Goal: Communication & Community: Answer question/provide support

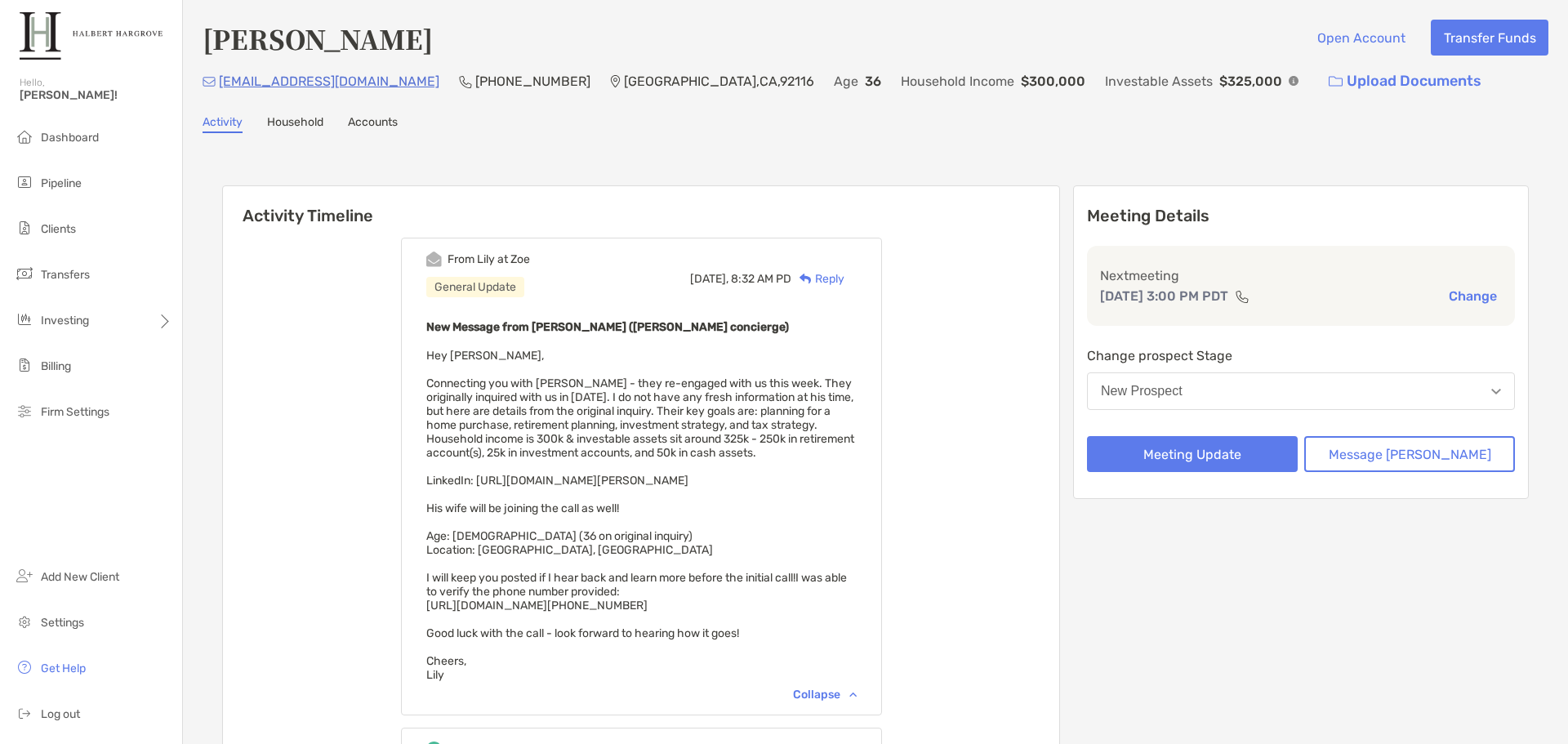
click at [475, 120] on div "Activity Household Accounts" at bounding box center [875, 124] width 1346 height 18
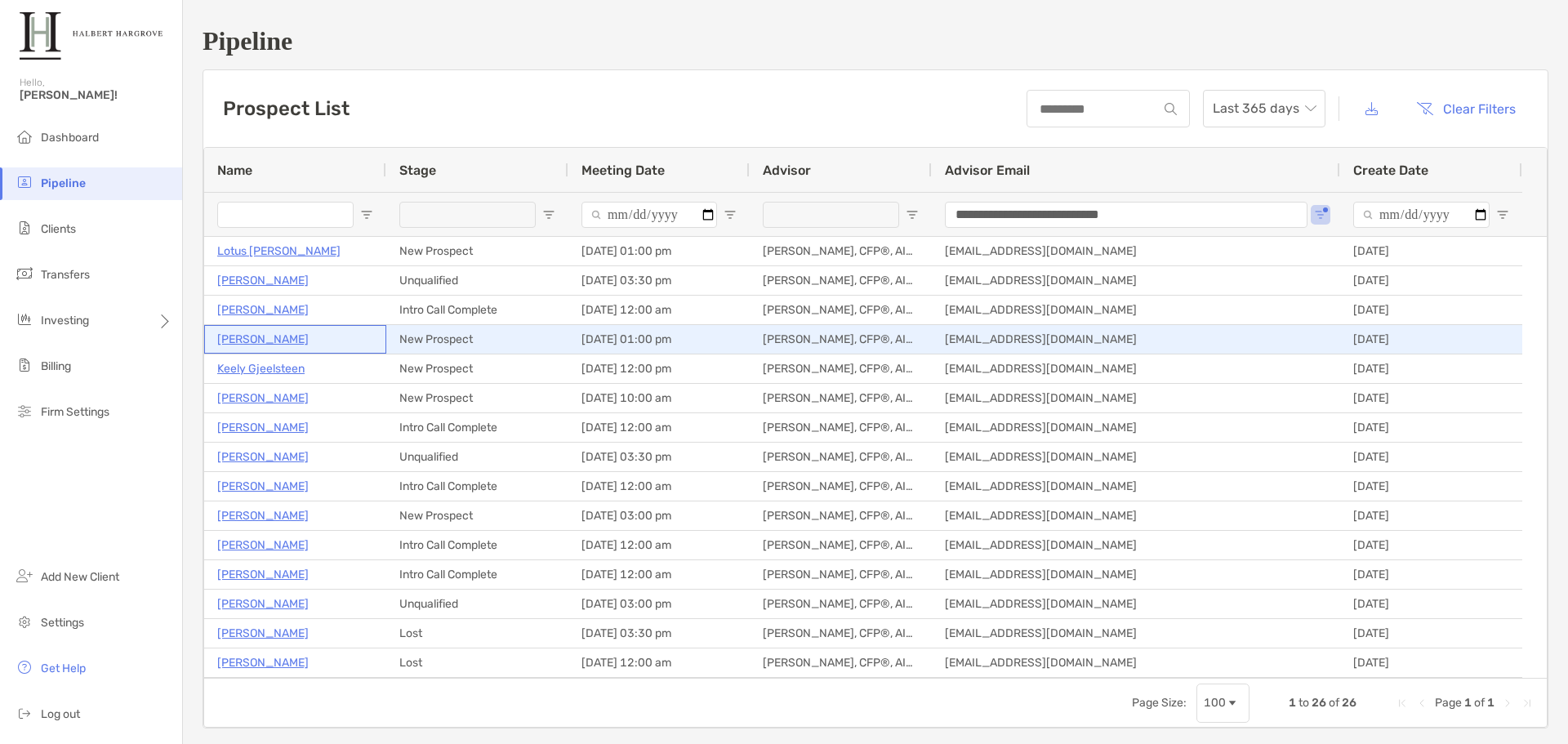
click at [244, 347] on p "[PERSON_NAME]" at bounding box center [263, 339] width 91 height 20
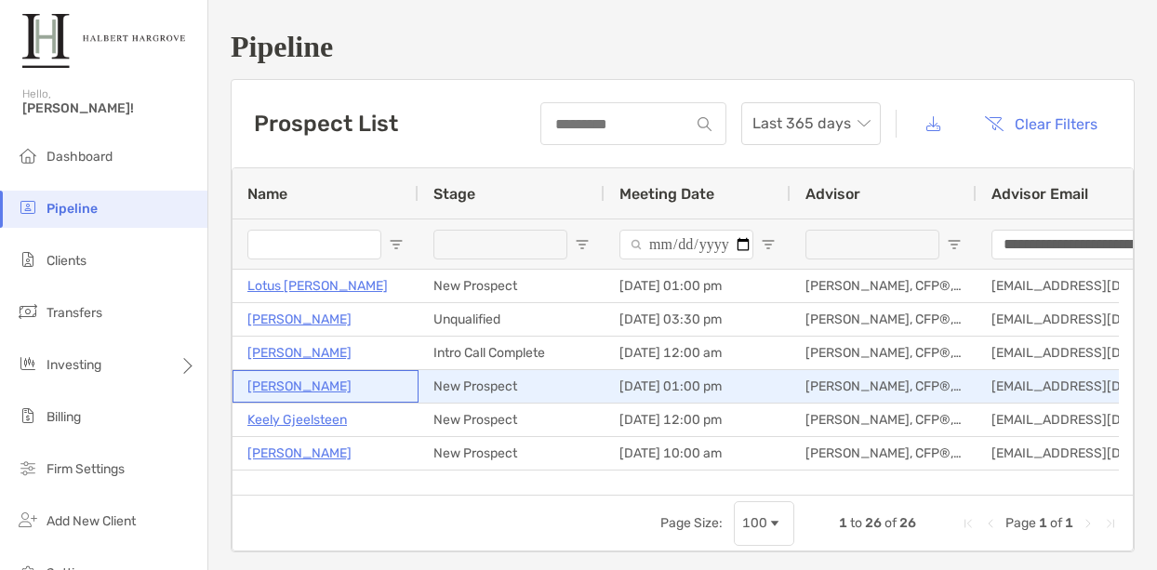
click at [275, 386] on p "[PERSON_NAME]" at bounding box center [299, 386] width 104 height 23
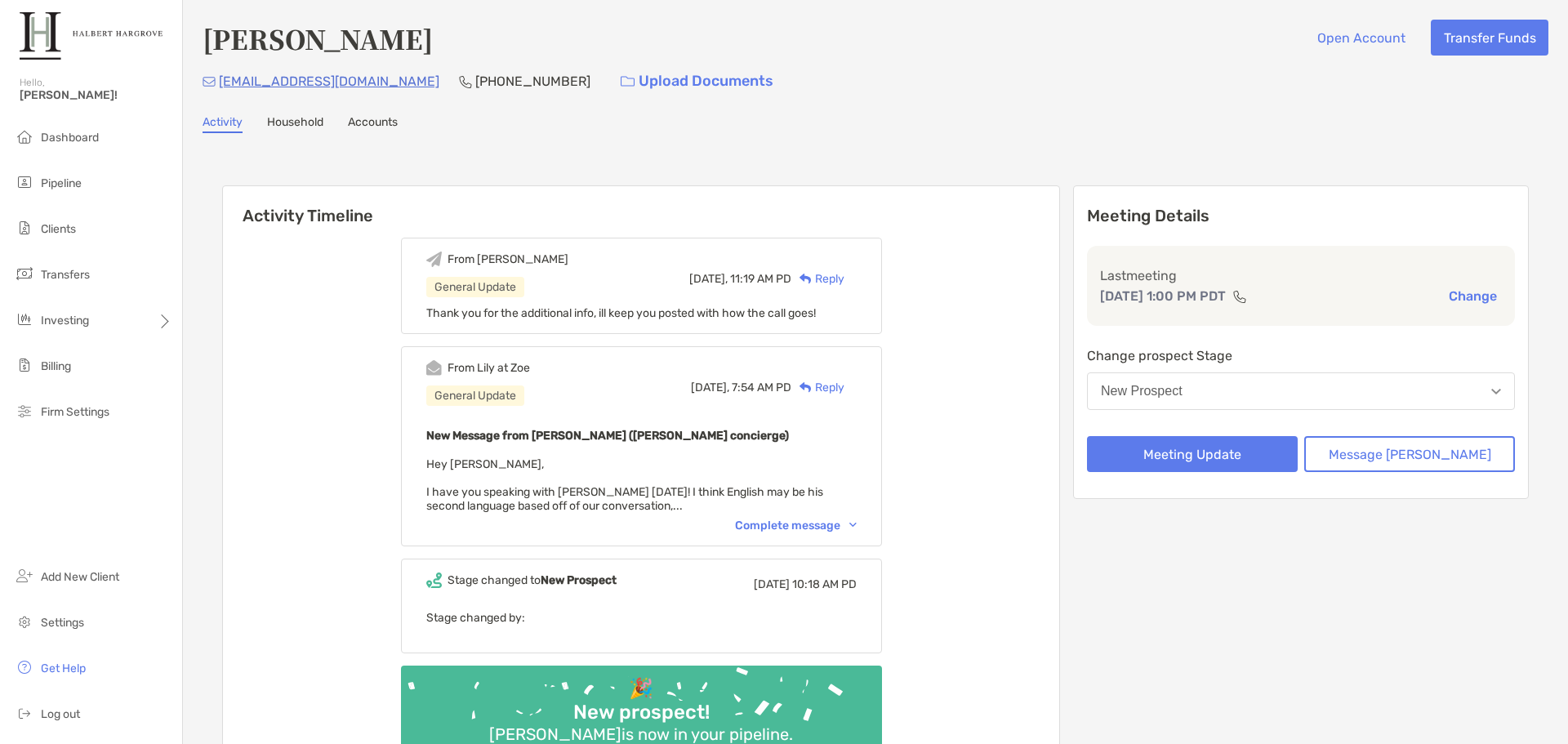
click at [892, 181] on div "Activity Timeline From [PERSON_NAME] General Update [DATE], 11:19 AM PD Reply T…" at bounding box center [875, 486] width 1306 height 632
click at [1255, 410] on div "Change prospect Stage New Prospect" at bounding box center [1300, 380] width 428 height 71
click at [1265, 395] on button "New Prospect" at bounding box center [1300, 391] width 428 height 38
drag, startPoint x: 975, startPoint y: 200, endPoint x: 946, endPoint y: 186, distance: 32.2
click at [975, 199] on h6 "Activity Timeline" at bounding box center [641, 206] width 837 height 40
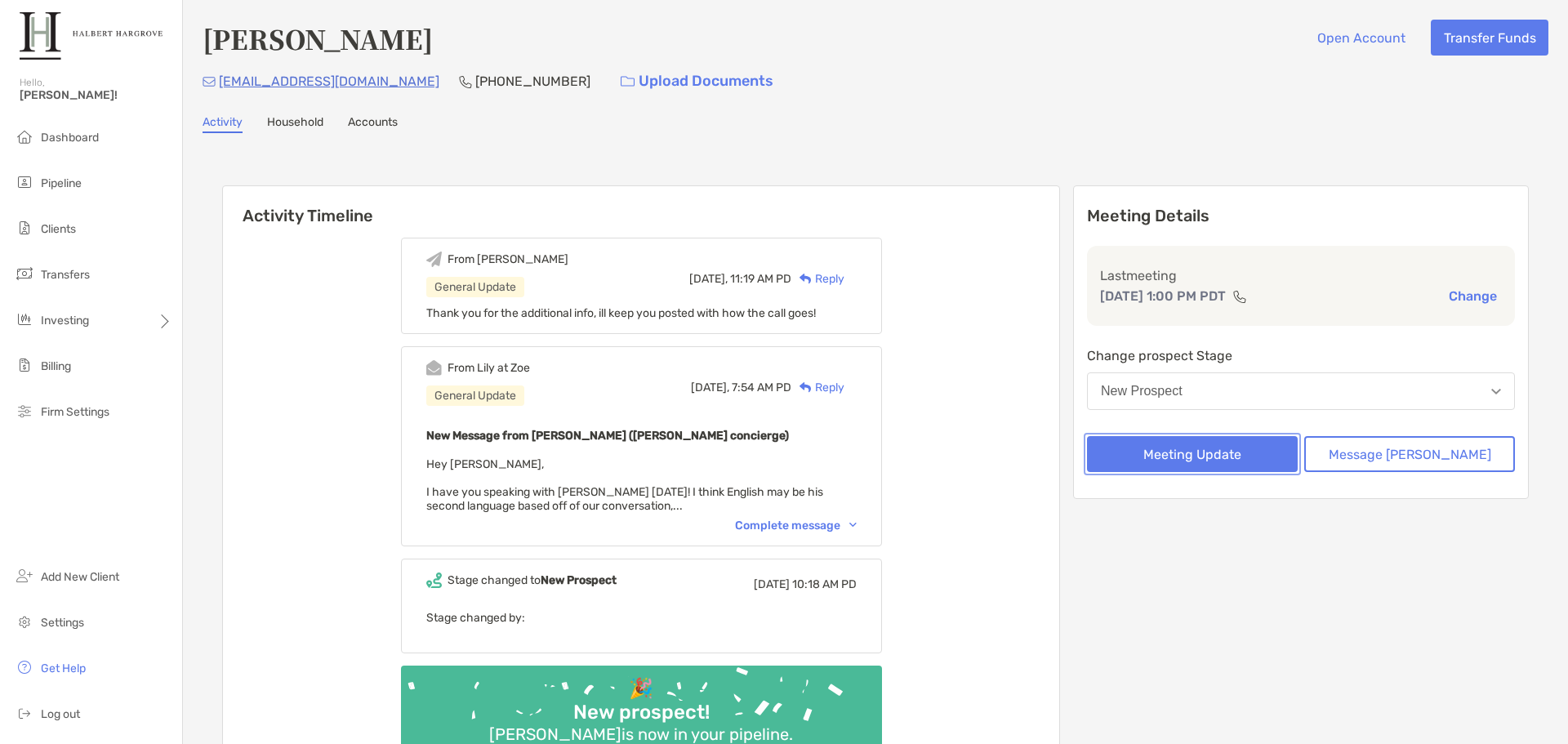
click at [1242, 445] on button "Meeting Update" at bounding box center [1192, 454] width 211 height 36
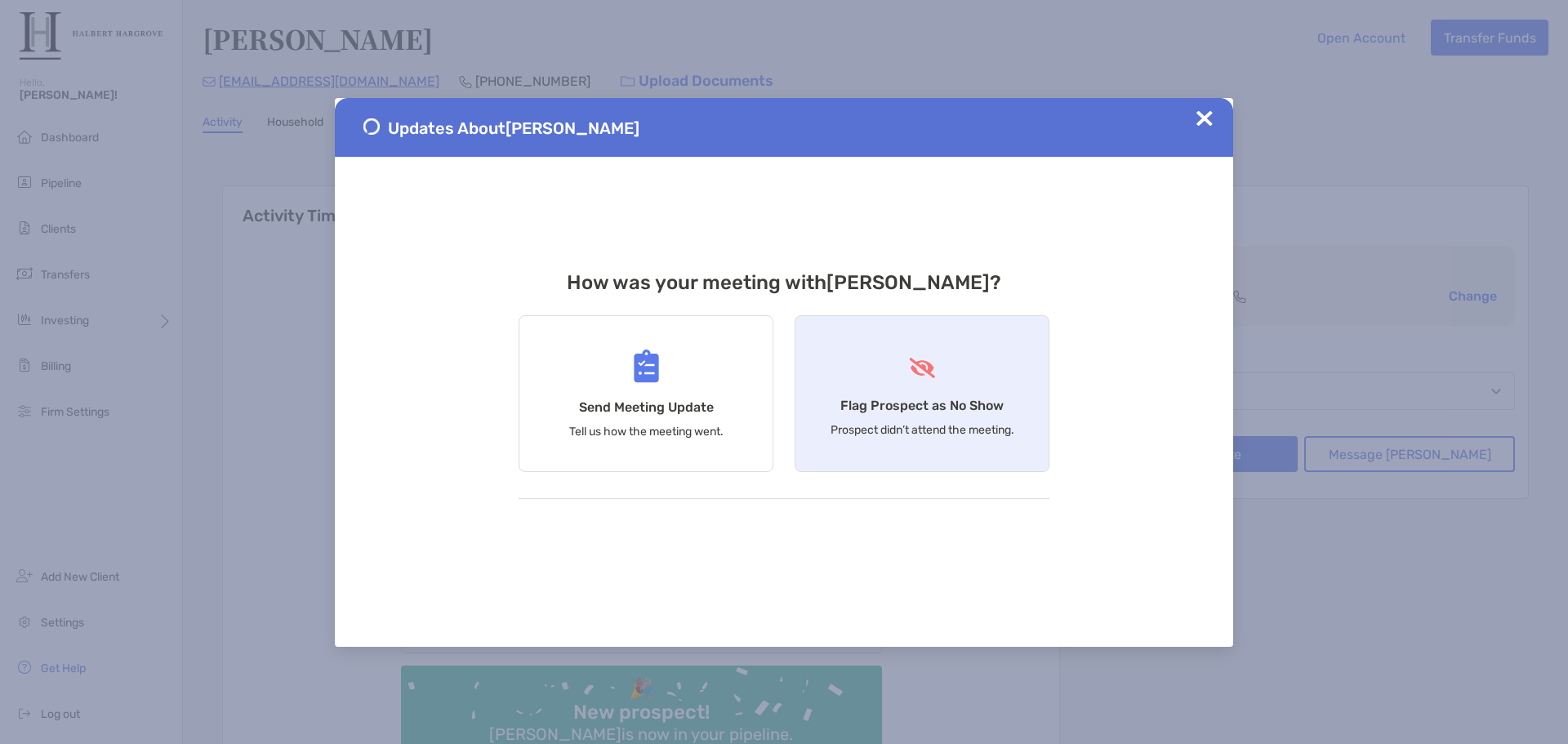
click at [945, 404] on h4 "Flag Prospect as No Show" at bounding box center [922, 406] width 163 height 16
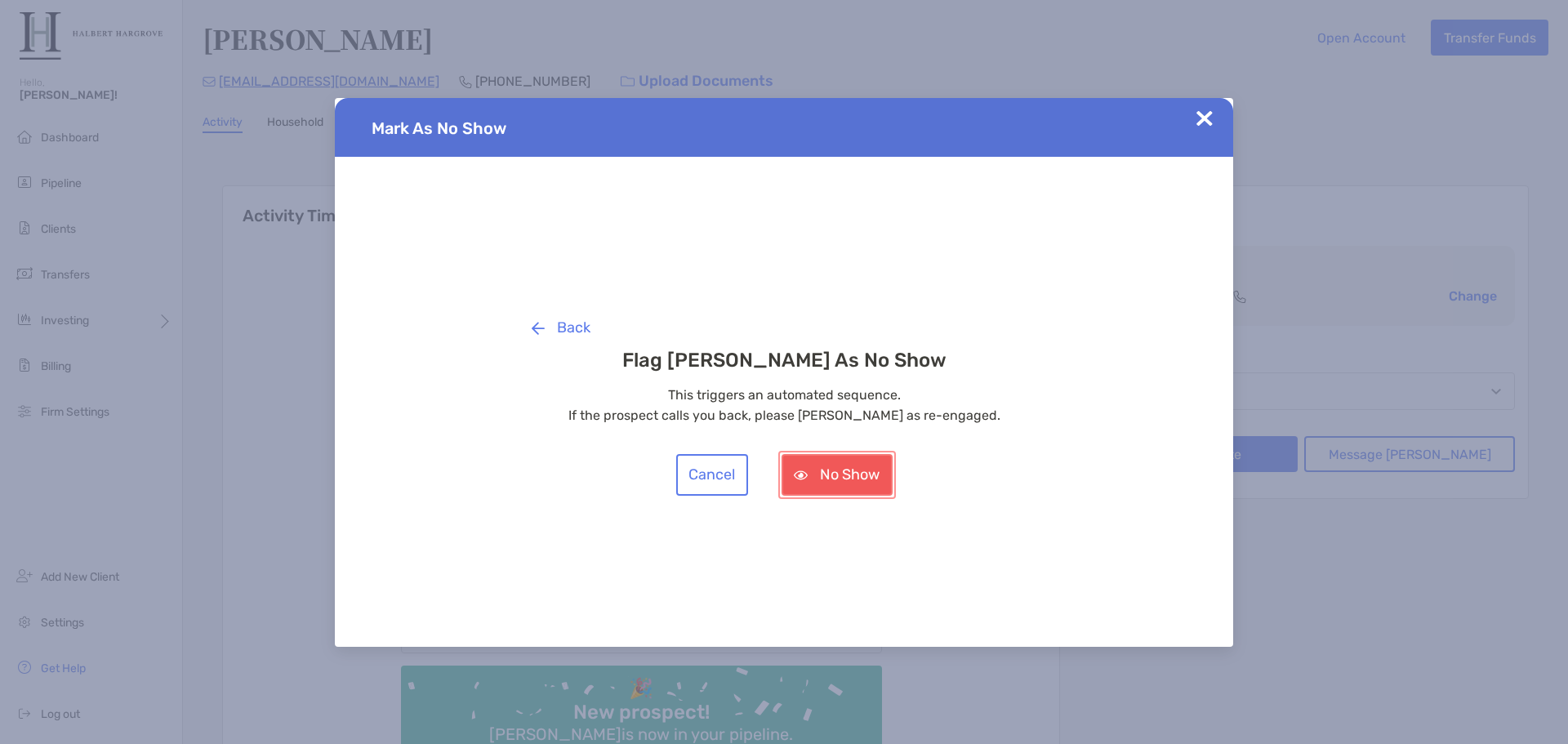
click at [845, 473] on button "No Show" at bounding box center [837, 474] width 111 height 41
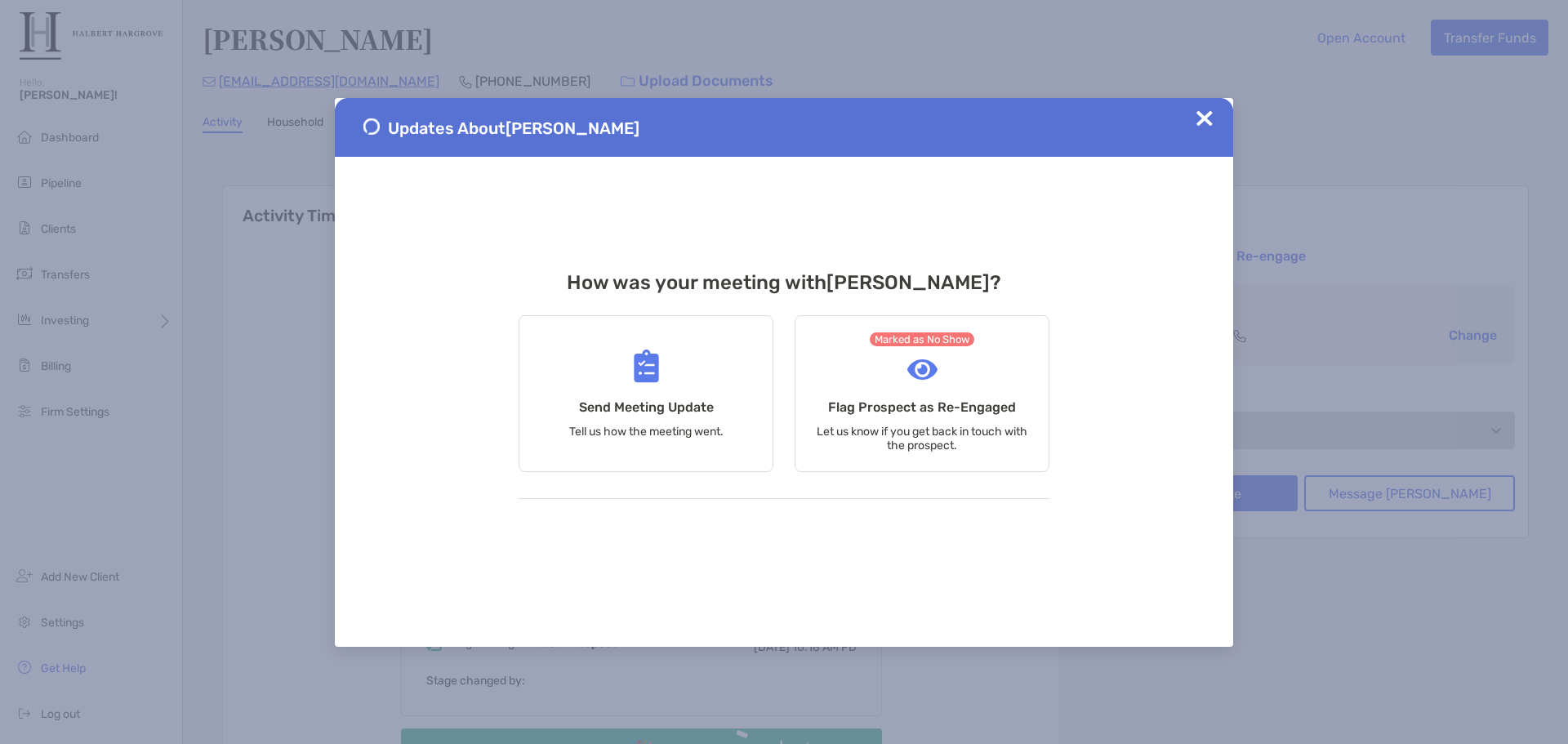
click at [1205, 116] on img at bounding box center [1205, 119] width 17 height 17
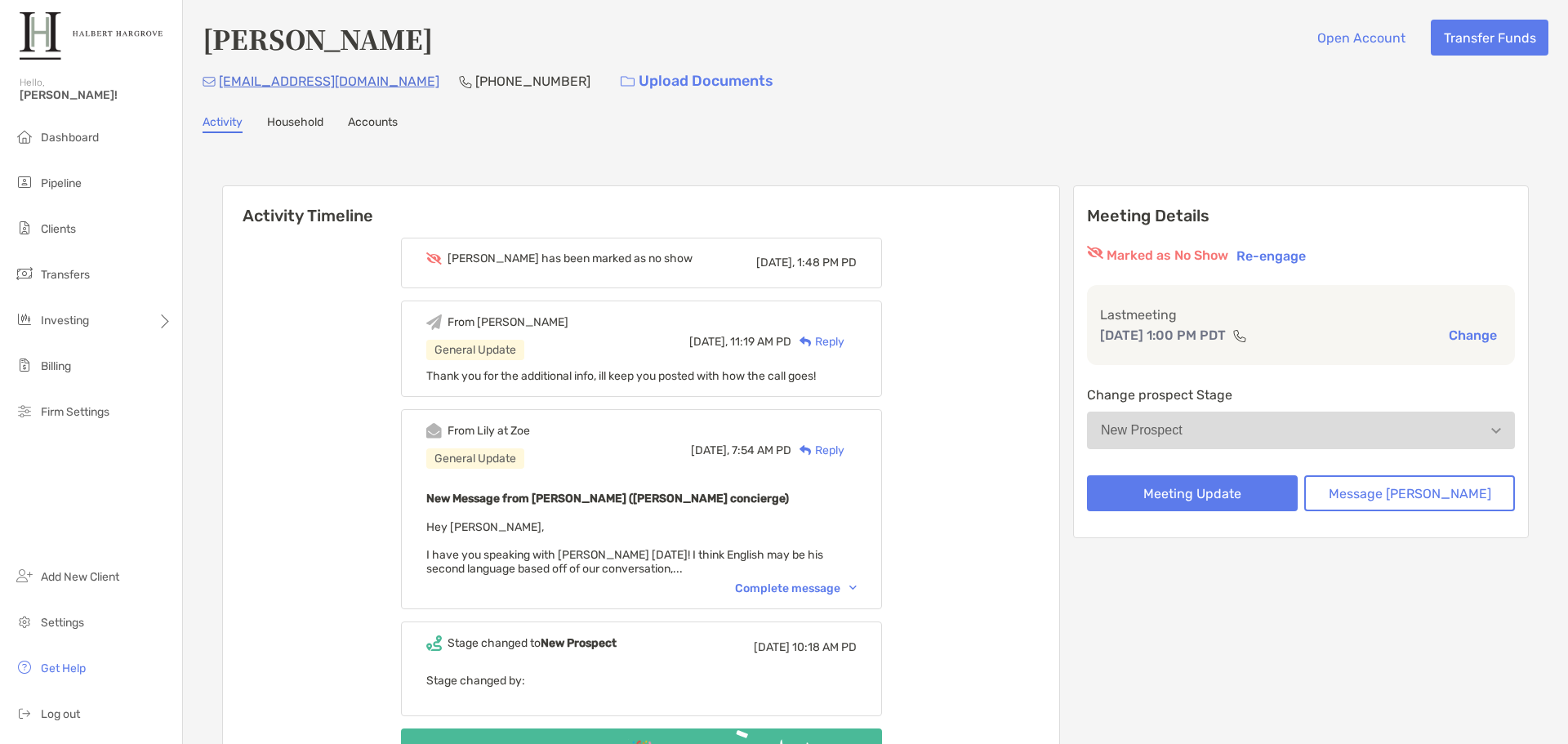
click at [726, 119] on div "Activity Household Accounts" at bounding box center [875, 124] width 1346 height 18
click at [39, 184] on li "Pipeline" at bounding box center [90, 184] width 182 height 33
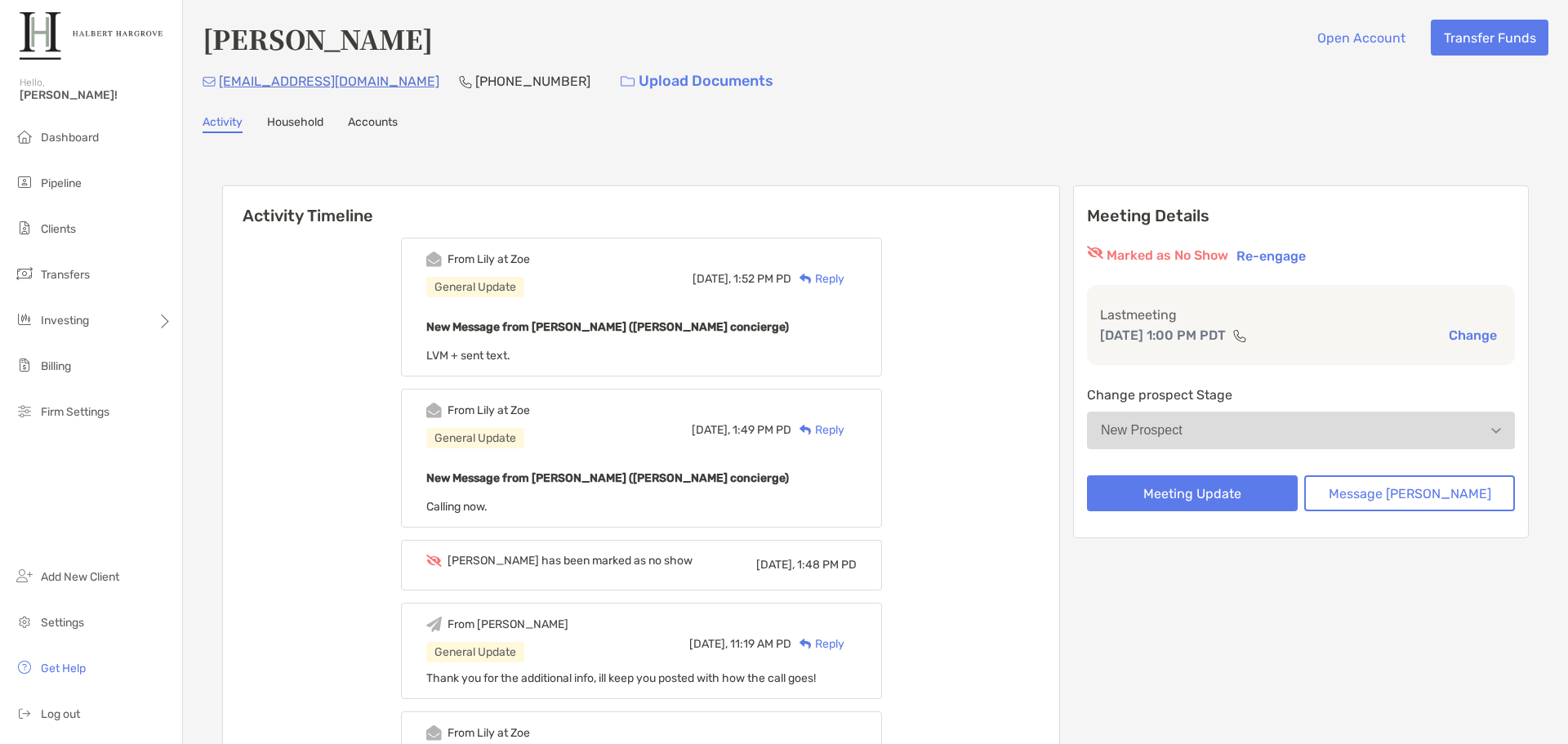
click at [845, 275] on div "Reply" at bounding box center [817, 279] width 53 height 18
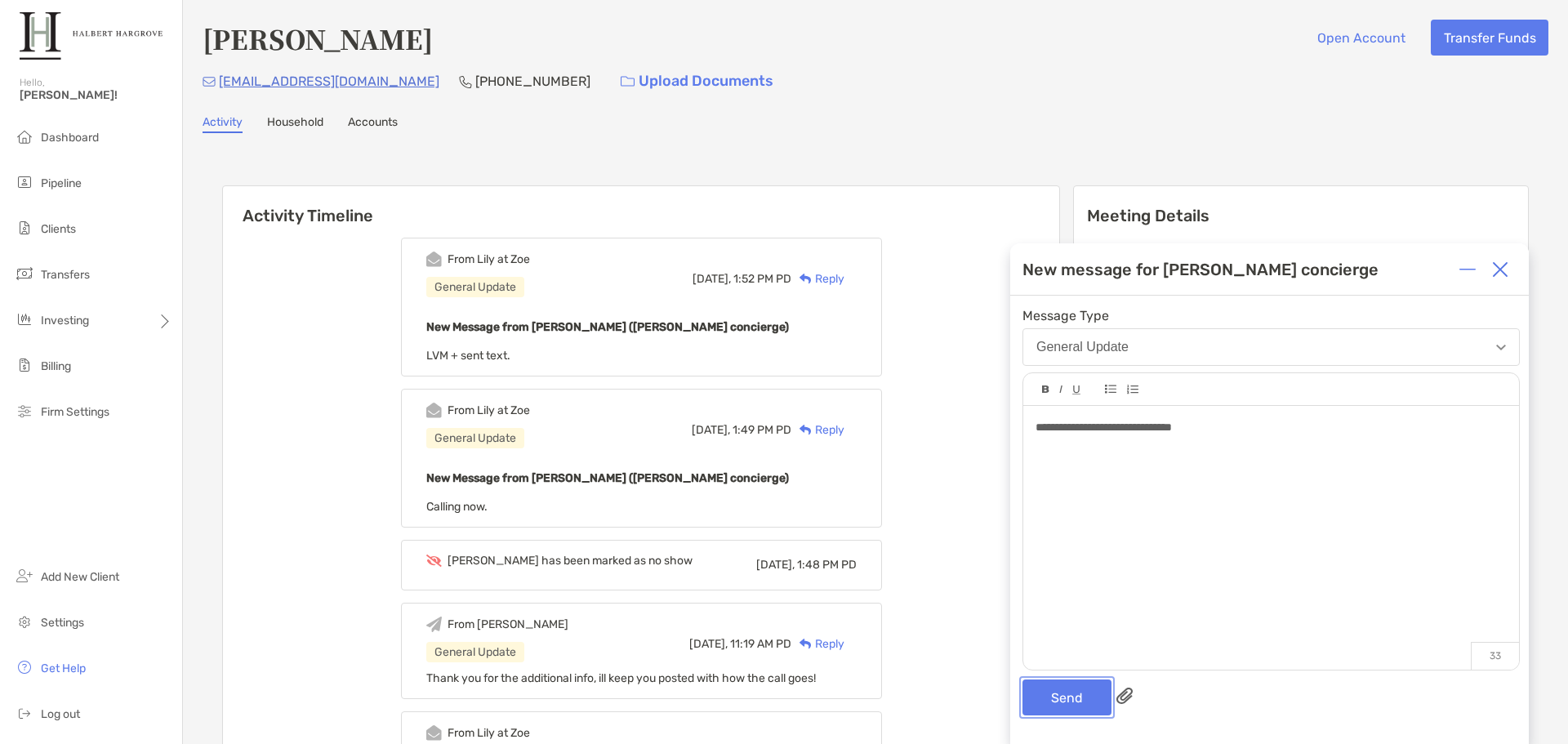
click at [1087, 692] on button "Send" at bounding box center [1067, 697] width 89 height 36
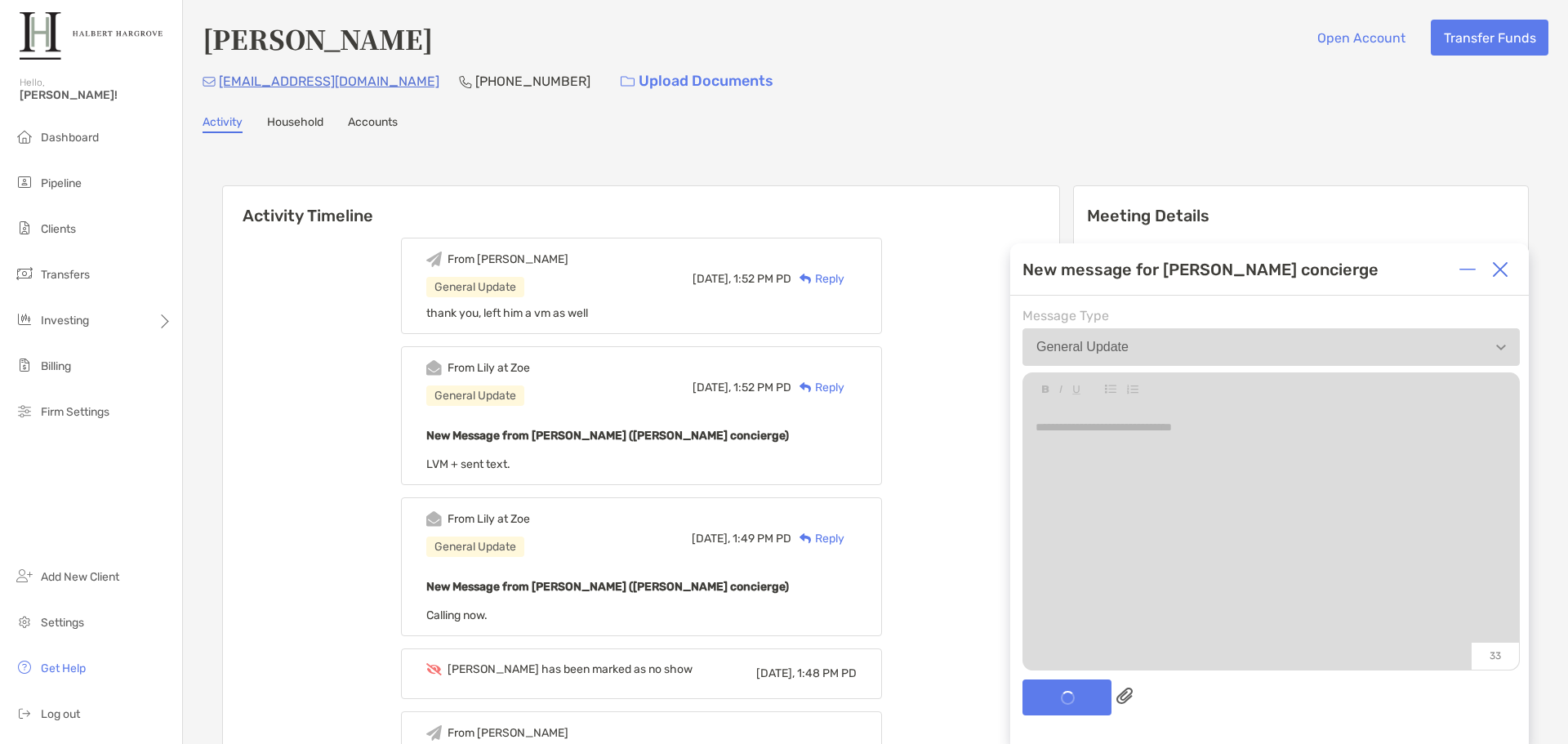
click at [946, 128] on div "Activity Household Accounts" at bounding box center [875, 124] width 1346 height 18
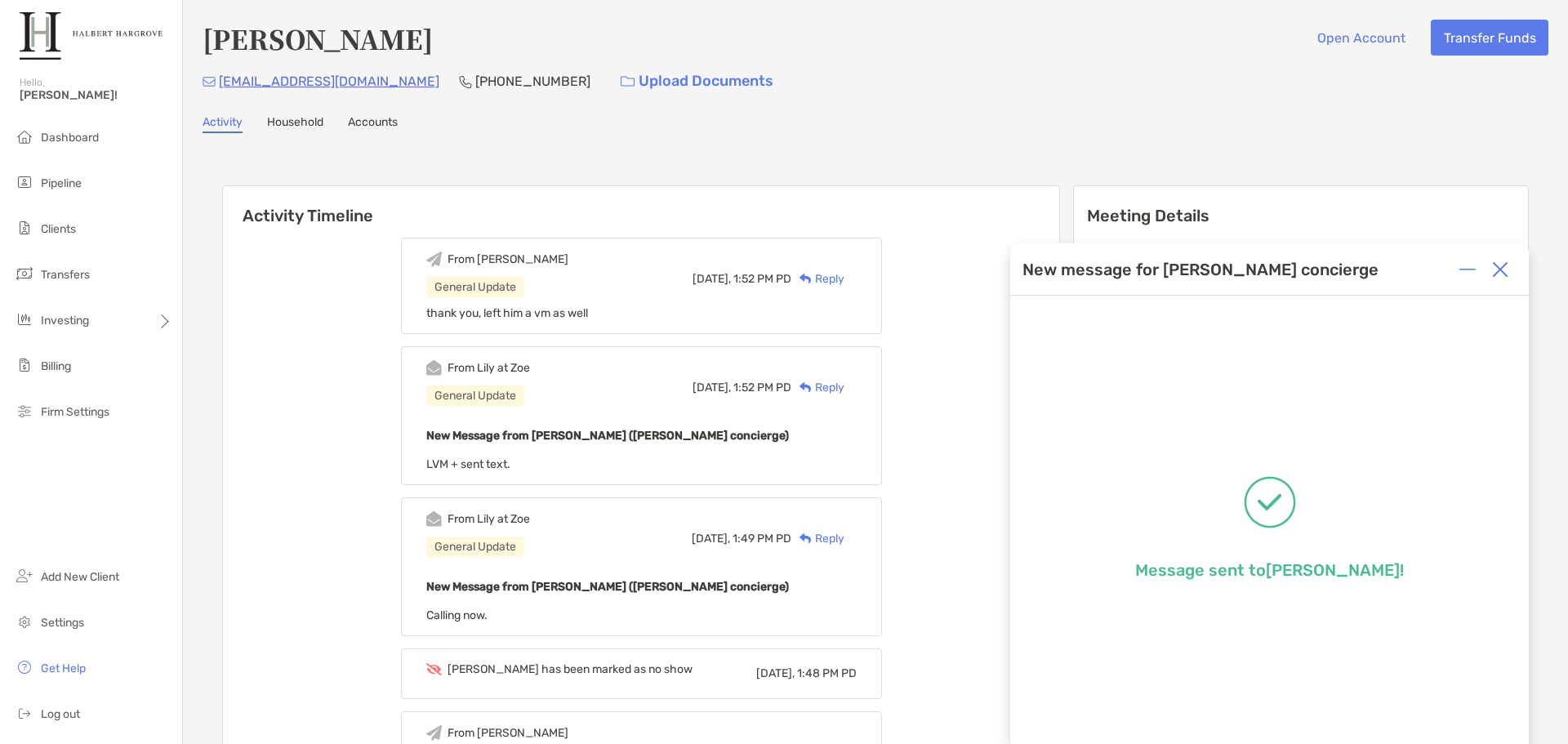
click at [1497, 274] on img at bounding box center [1500, 270] width 17 height 17
